Goal: Navigation & Orientation: Find specific page/section

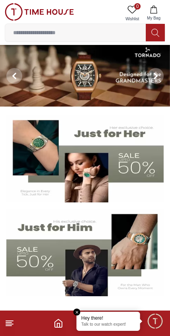
click at [67, 85] on img at bounding box center [85, 76] width 170 height 62
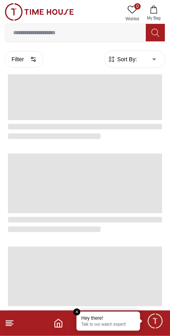
scroll to position [883, 0]
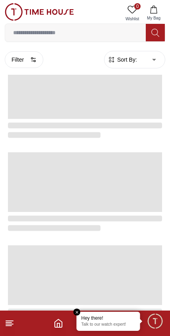
click at [79, 313] on em "Close tooltip" at bounding box center [77, 312] width 7 height 7
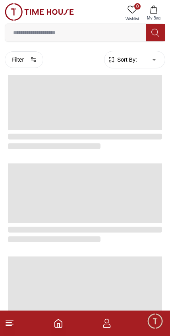
scroll to position [221, 0]
click at [60, 326] on polyline "Home" at bounding box center [58, 325] width 2 height 4
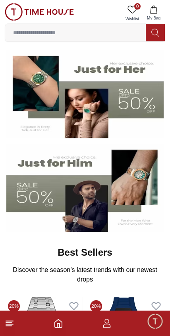
scroll to position [70, 0]
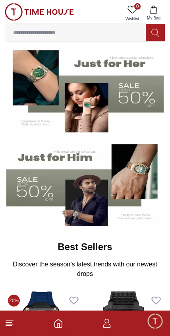
click at [96, 200] on img at bounding box center [84, 182] width 157 height 87
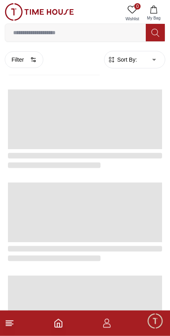
scroll to position [188, 0]
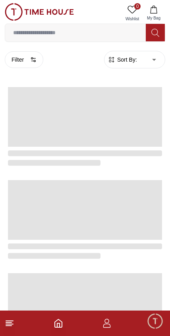
click at [153, 325] on span "Minimize live chat window" at bounding box center [155, 320] width 23 height 23
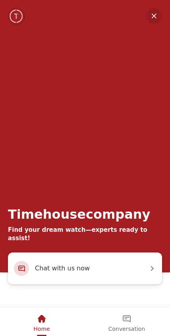
scroll to position [282, 0]
click at [45, 320] on em "Home" at bounding box center [42, 319] width 10 height 10
click at [156, 13] on em "Minimize" at bounding box center [154, 16] width 16 height 16
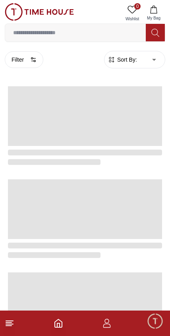
click at [59, 323] on polyline "Home" at bounding box center [58, 325] width 2 height 4
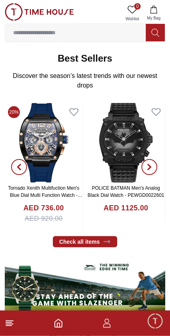
click at [13, 321] on icon at bounding box center [10, 323] width 10 height 10
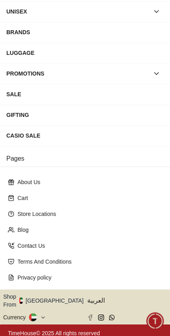
scroll to position [91, 0]
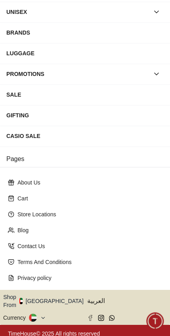
click at [87, 298] on icon "button" at bounding box center [88, 301] width 3 height 6
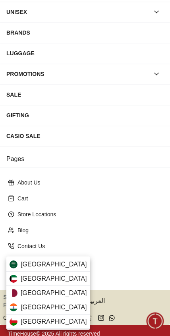
click at [58, 293] on div "[GEOGRAPHIC_DATA]" at bounding box center [48, 293] width 84 height 14
